Goal: Task Accomplishment & Management: Complete application form

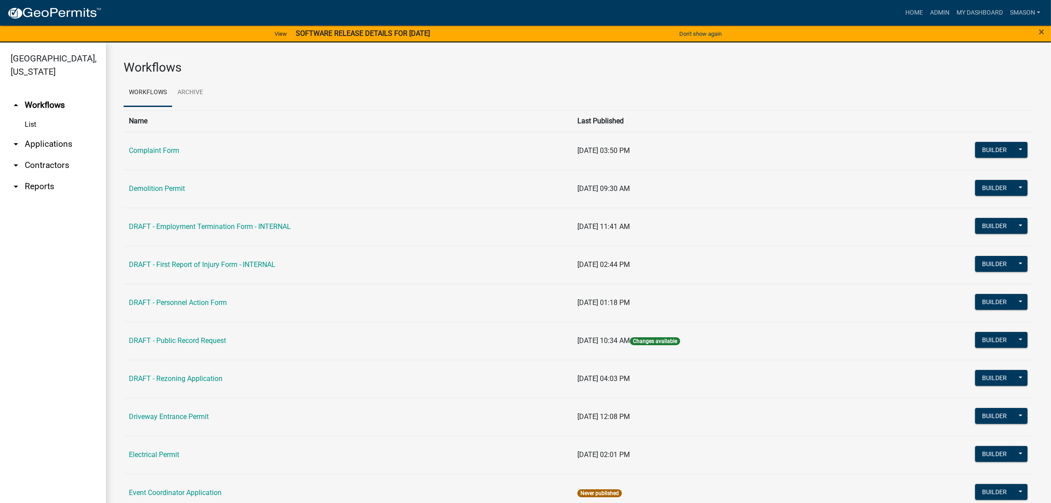
drag, startPoint x: 47, startPoint y: 165, endPoint x: 47, endPoint y: 182, distance: 16.8
click at [47, 155] on link "arrow_drop_down Applications" at bounding box center [53, 143] width 106 height 21
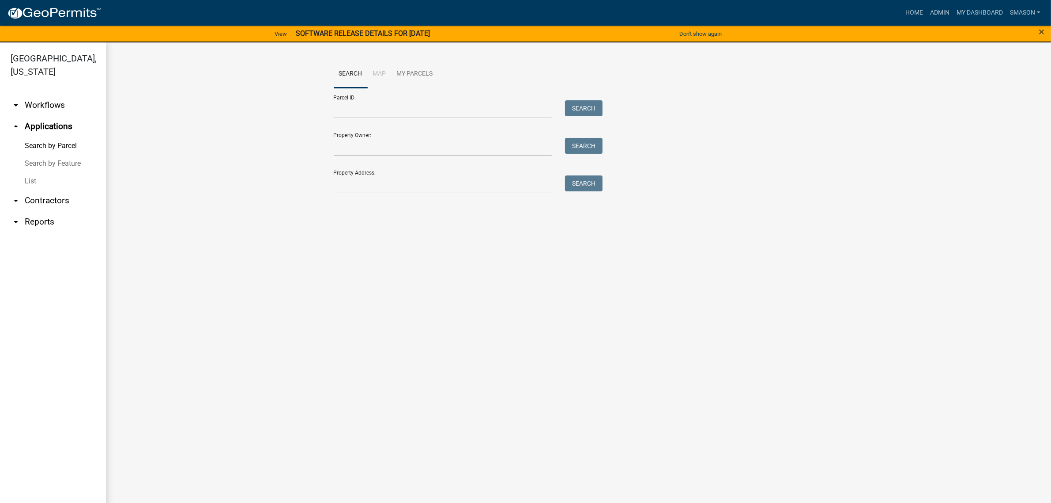
drag, startPoint x: 36, startPoint y: 210, endPoint x: 52, endPoint y: 215, distance: 16.6
click at [36, 190] on link "List" at bounding box center [53, 181] width 106 height 18
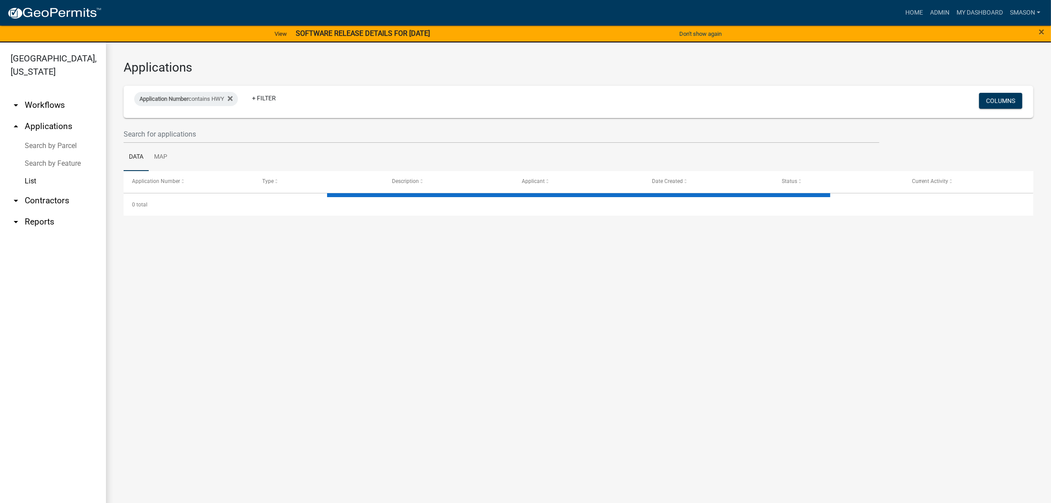
select select "3: 100"
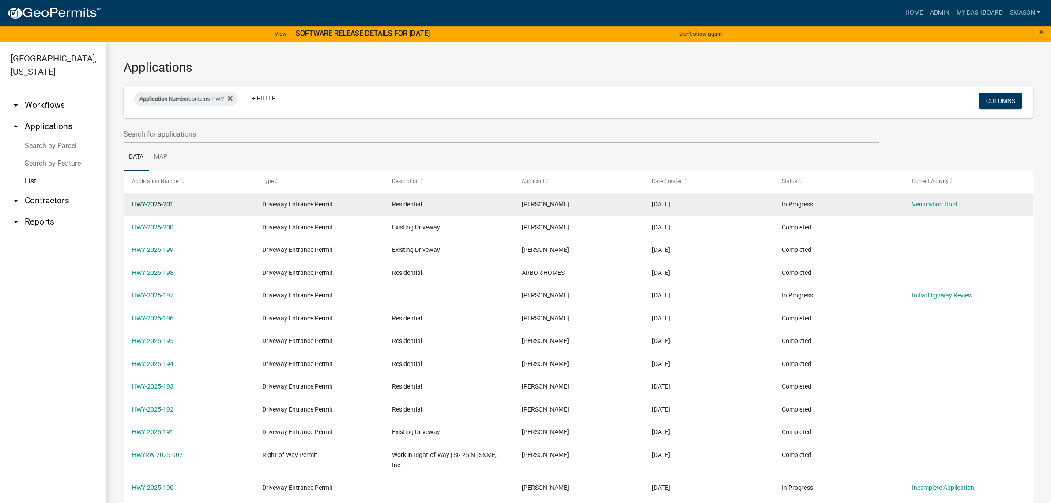
click at [158, 208] on link "HWY-2025-201" at bounding box center [153, 203] width 42 height 7
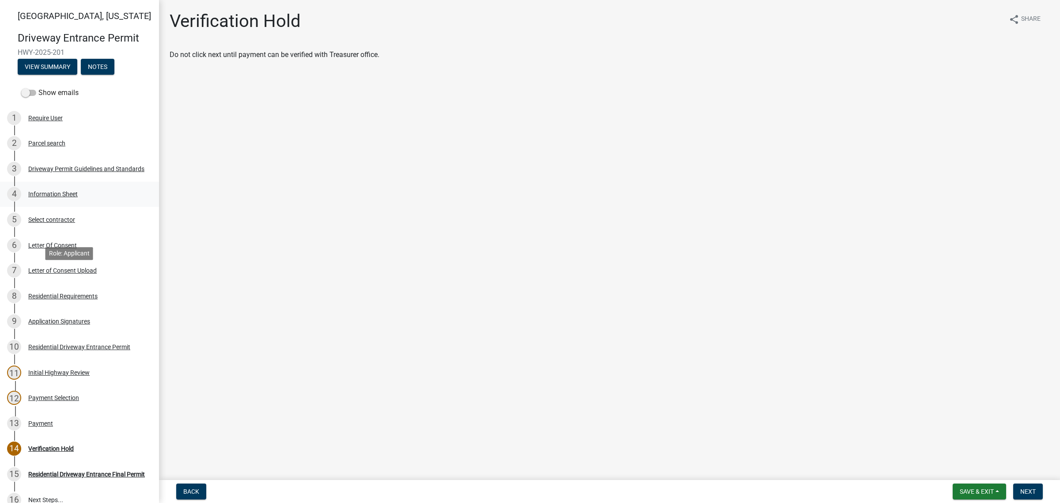
click at [58, 197] on div "Information Sheet" at bounding box center [52, 194] width 49 height 6
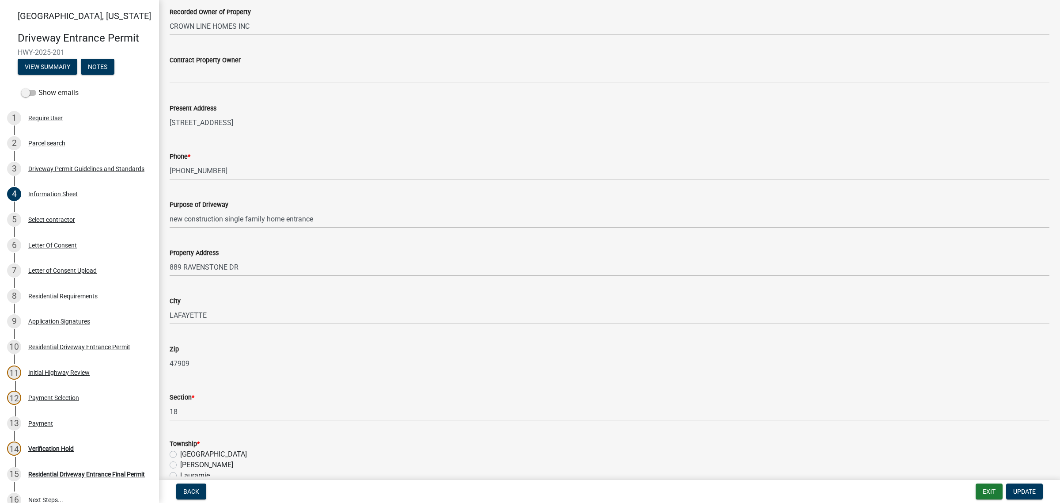
scroll to position [221, 0]
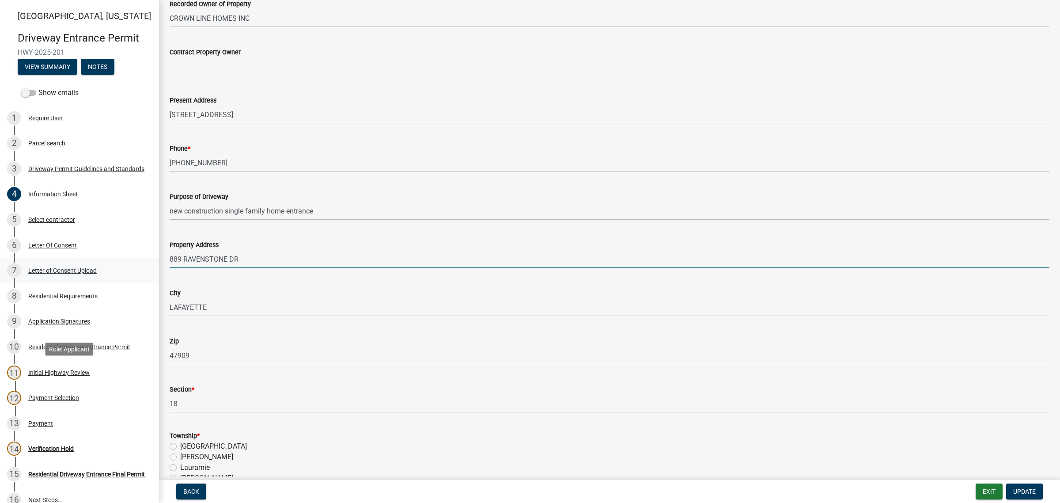
drag, startPoint x: 265, startPoint y: 376, endPoint x: 96, endPoint y: 369, distance: 169.3
click at [96, 369] on div "[GEOGRAPHIC_DATA][US_STATE] Entrance Permit HWY-2025-201 View Summary Notes Sho…" at bounding box center [530, 251] width 1060 height 503
click at [270, 268] on input "889 RAVENSTONE DR" at bounding box center [610, 259] width 880 height 18
click at [272, 268] on input "889 RAVENSTONE DR" at bounding box center [610, 259] width 880 height 18
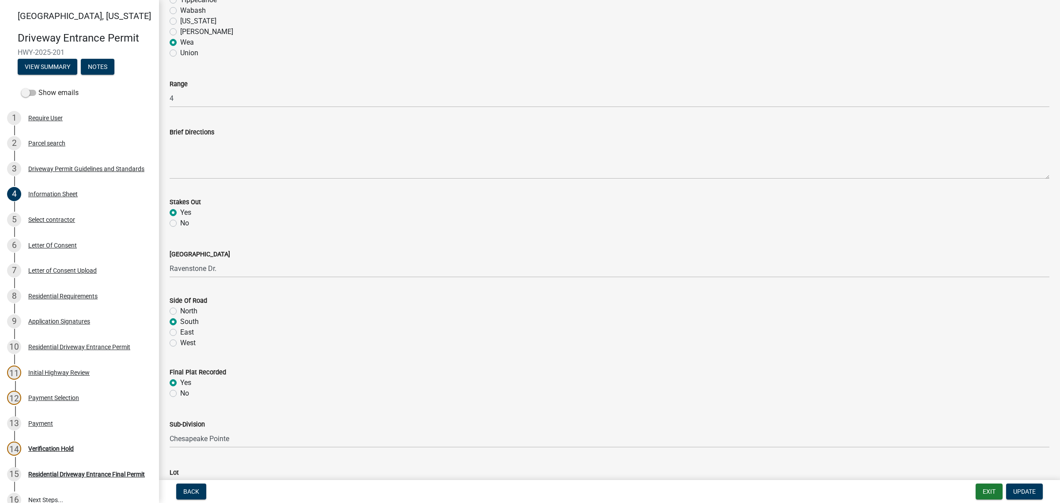
scroll to position [497, 0]
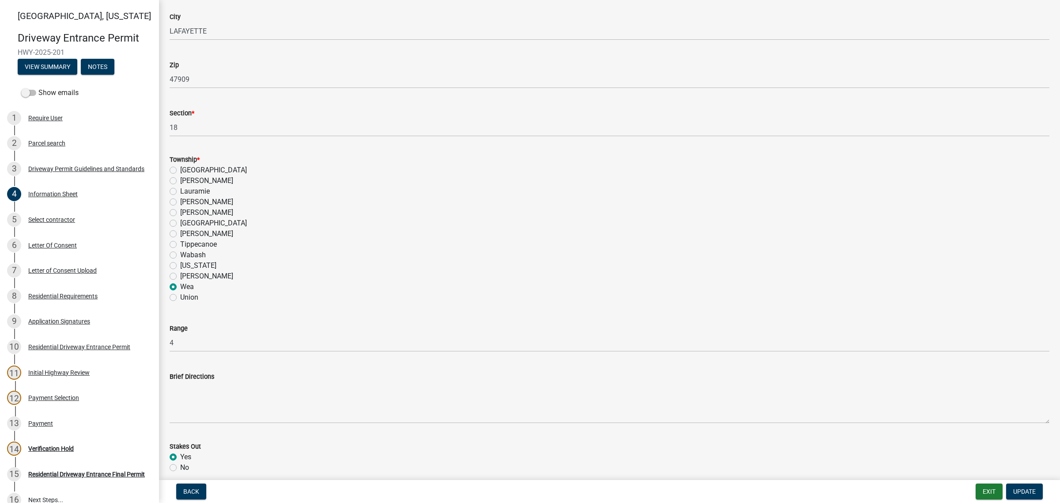
type input "[STREET_ADDRESS]"
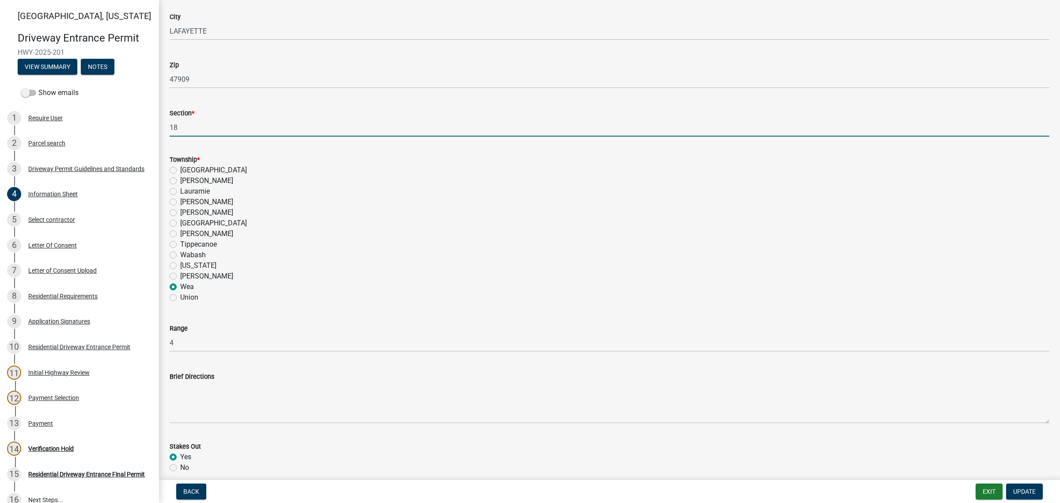
click at [208, 136] on input "18" at bounding box center [610, 127] width 880 height 18
type input "18-22-4"
click at [373, 207] on div "[PERSON_NAME]" at bounding box center [610, 202] width 880 height 11
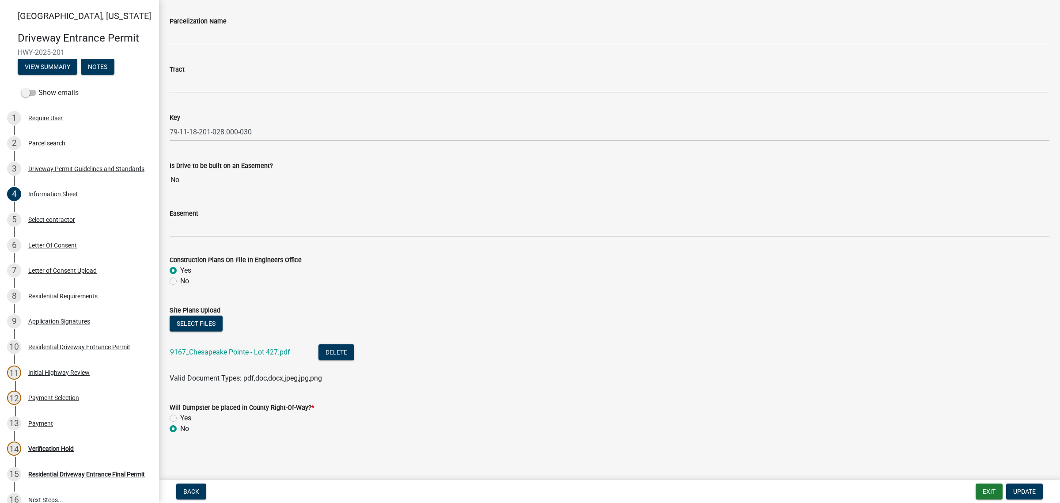
scroll to position [1601, 0]
click at [870, 490] on span "Update" at bounding box center [1024, 491] width 23 height 7
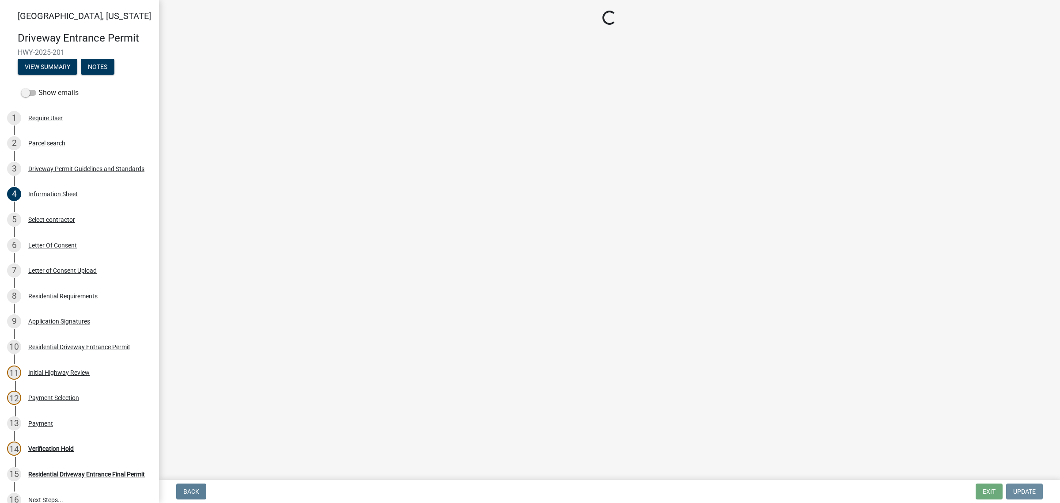
scroll to position [0, 0]
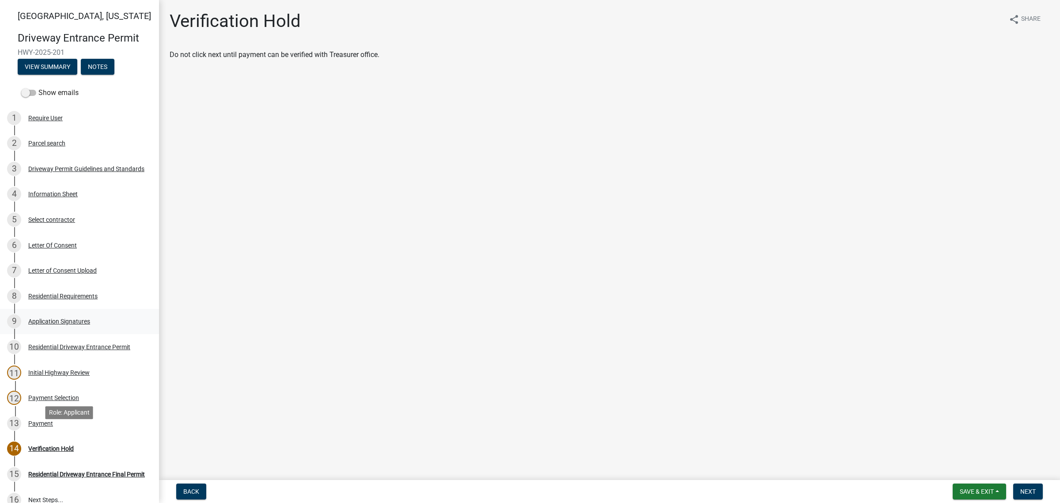
click at [83, 324] on div "Application Signatures" at bounding box center [59, 321] width 62 height 6
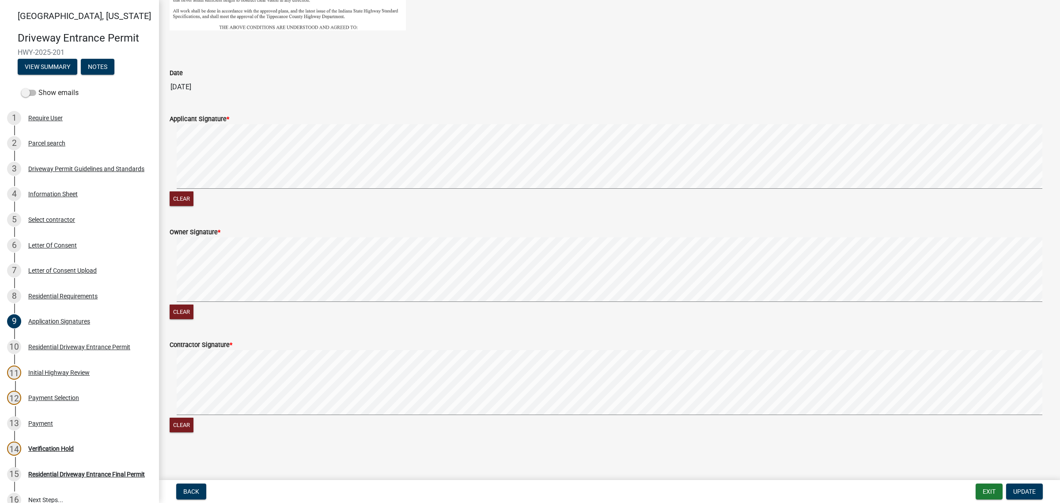
scroll to position [460, 0]
click at [74, 273] on div "Letter of Consent Upload" at bounding box center [62, 270] width 68 height 6
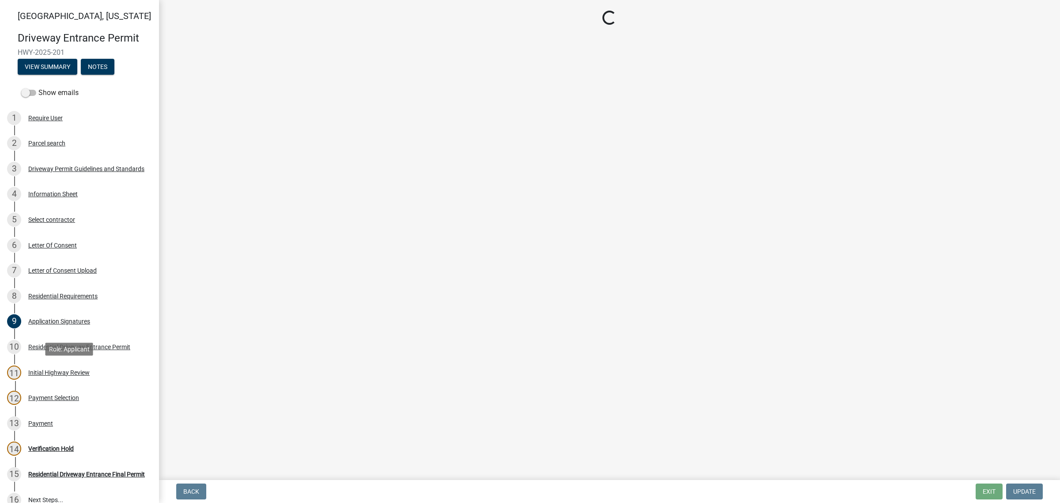
scroll to position [0, 0]
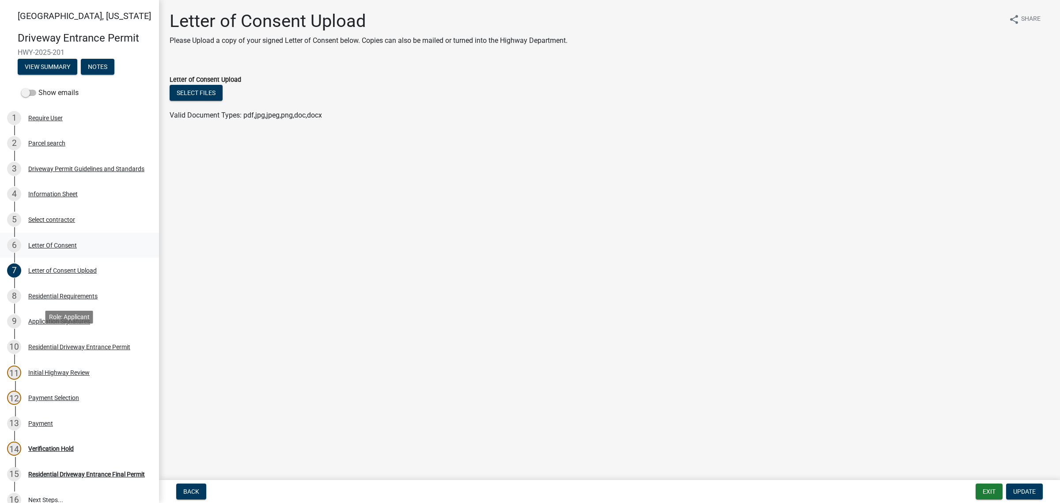
click at [70, 248] on div "Letter Of Consent" at bounding box center [52, 245] width 49 height 6
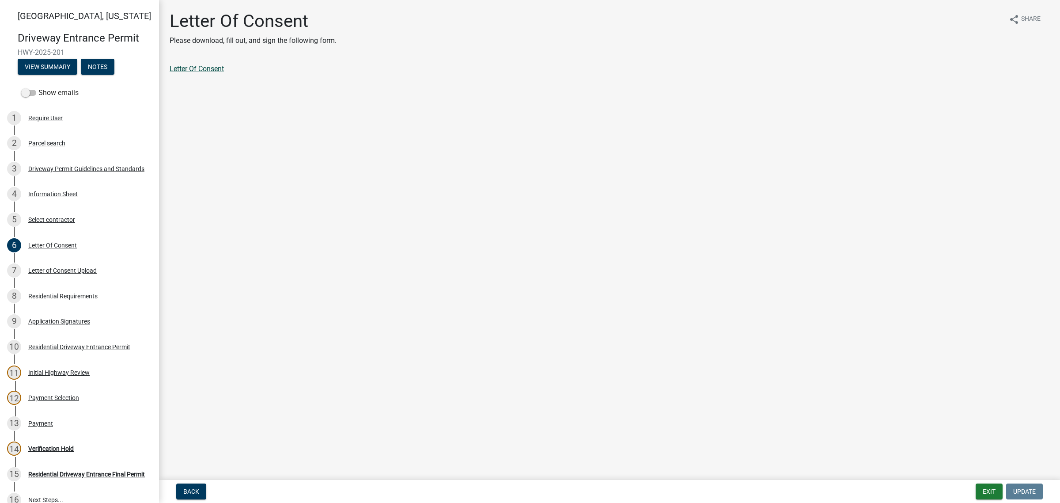
click at [224, 73] on link "Letter Of Consent" at bounding box center [197, 68] width 54 height 8
click at [65, 324] on div "Application Signatures" at bounding box center [59, 321] width 62 height 6
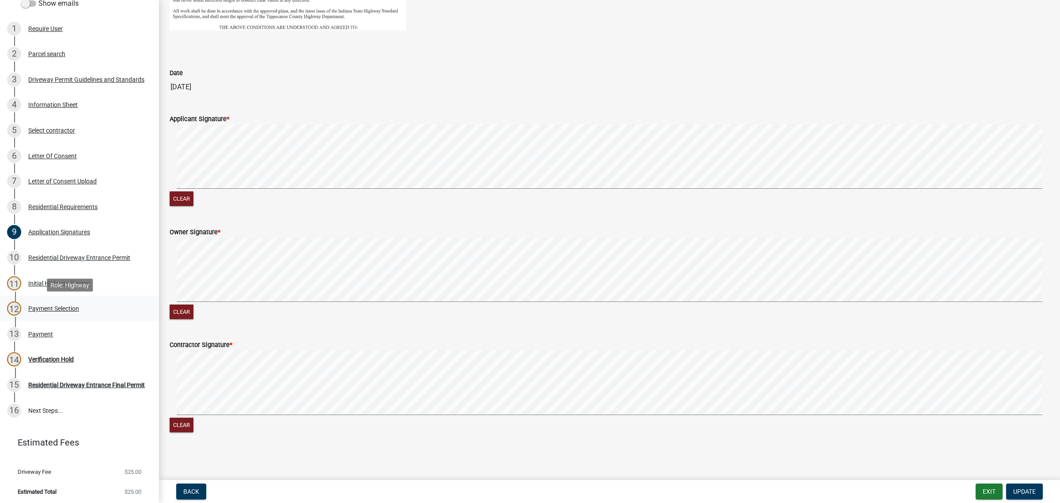
scroll to position [286, 0]
click at [53, 329] on div "Payment" at bounding box center [40, 332] width 25 height 6
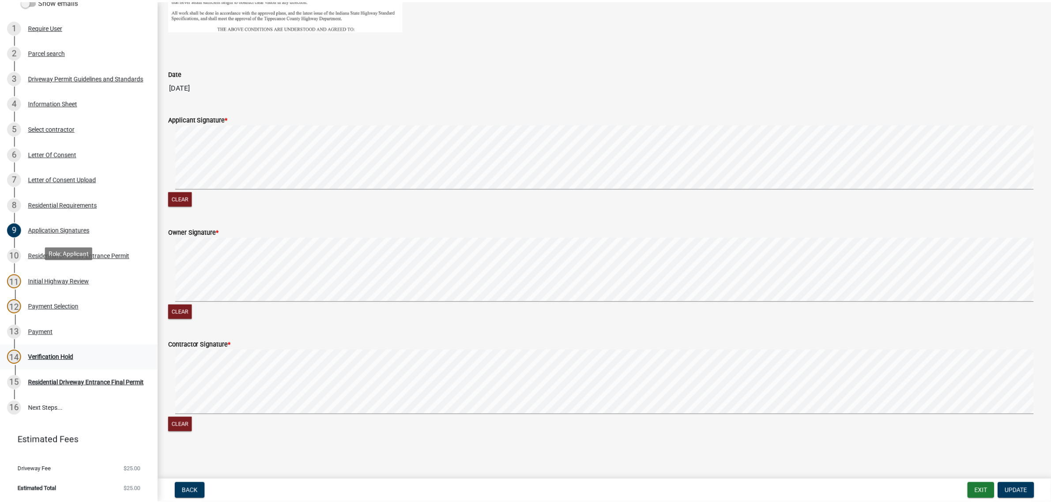
scroll to position [0, 0]
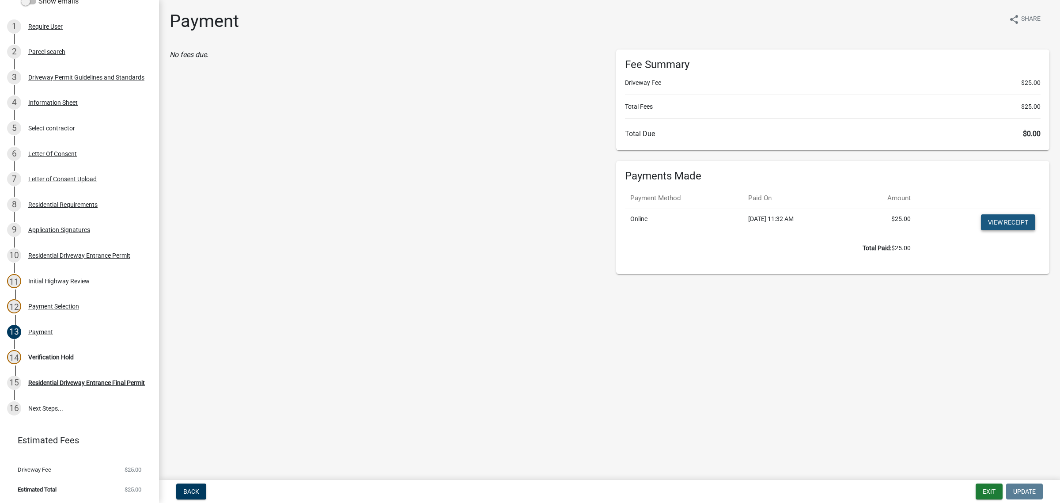
click at [870, 230] on link "View receipt" at bounding box center [1008, 222] width 54 height 16
click at [70, 354] on div "Verification Hold" at bounding box center [50, 357] width 45 height 6
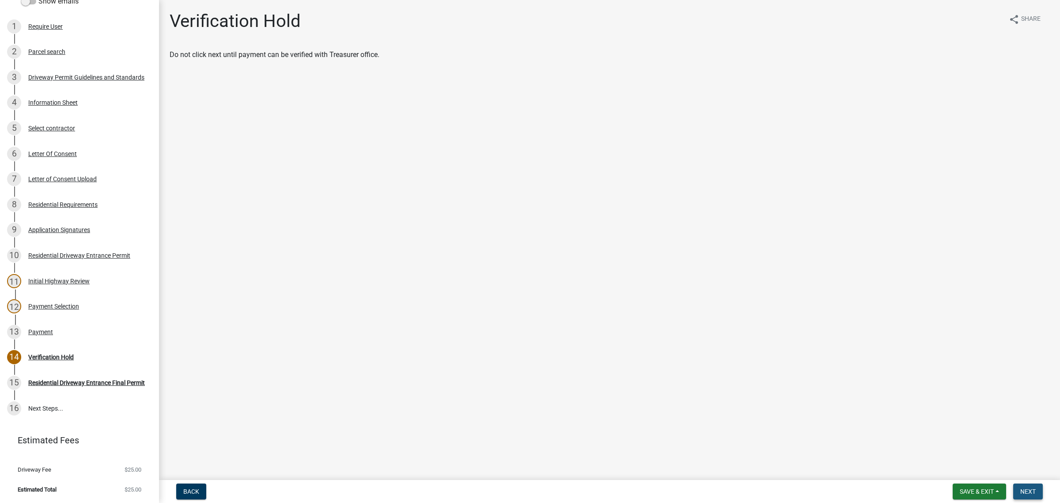
click at [870, 488] on span "Next" at bounding box center [1027, 491] width 15 height 7
